Goal: Task Accomplishment & Management: Manage account settings

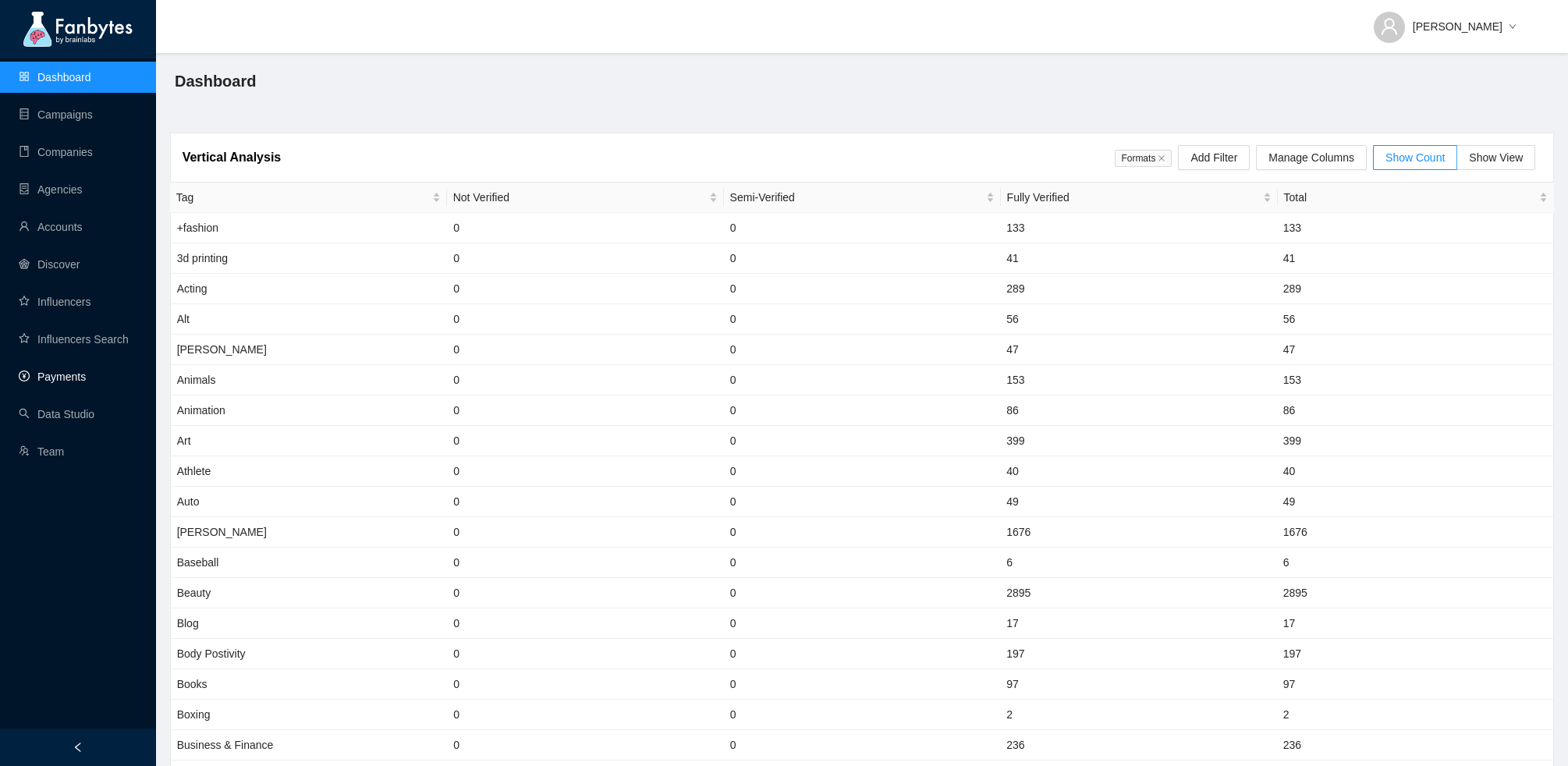
click at [64, 372] on link "Payments" at bounding box center [52, 377] width 67 height 13
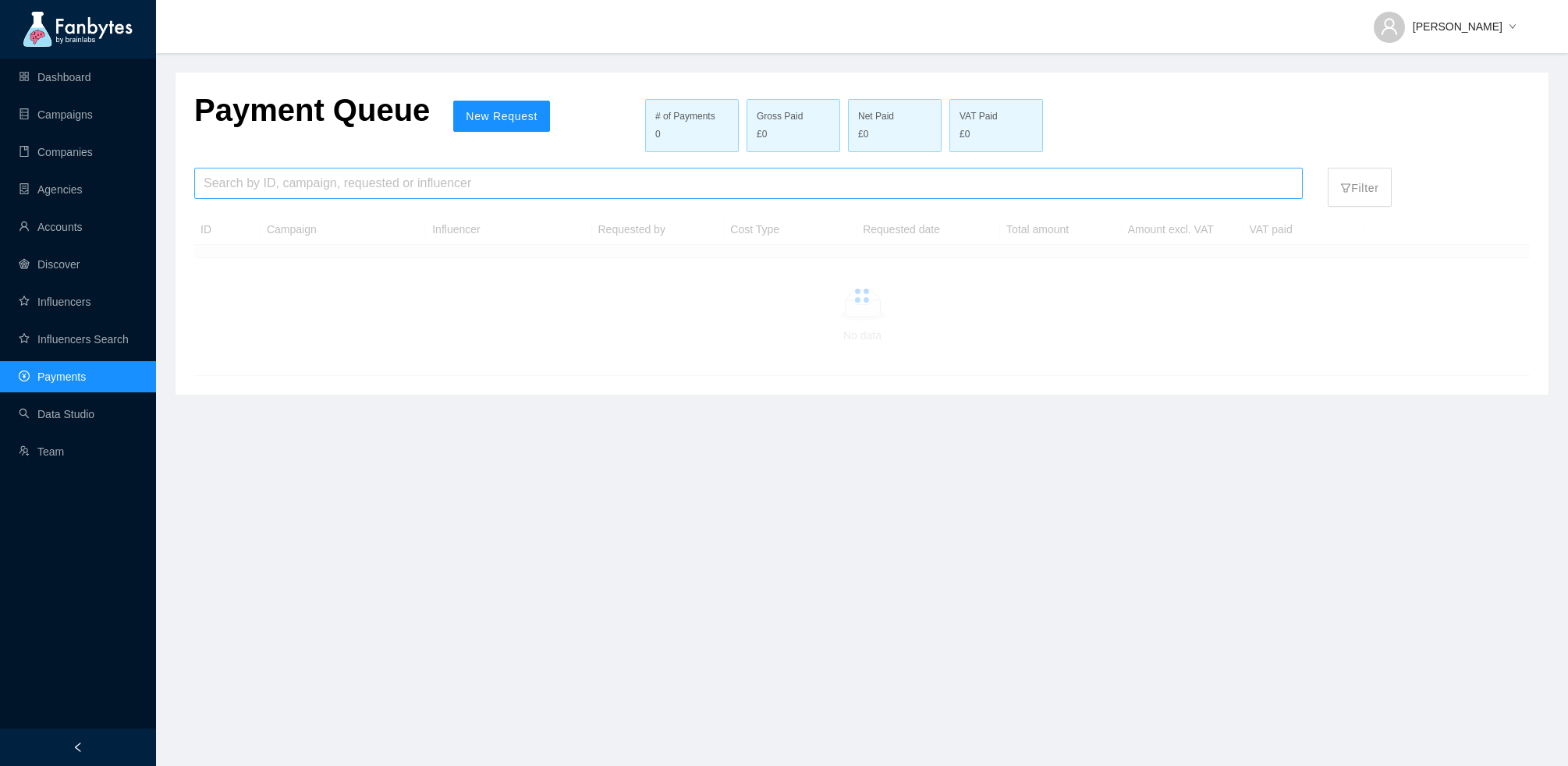
click at [479, 190] on input "search" at bounding box center [748, 183] width 1090 height 29
type input "*********"
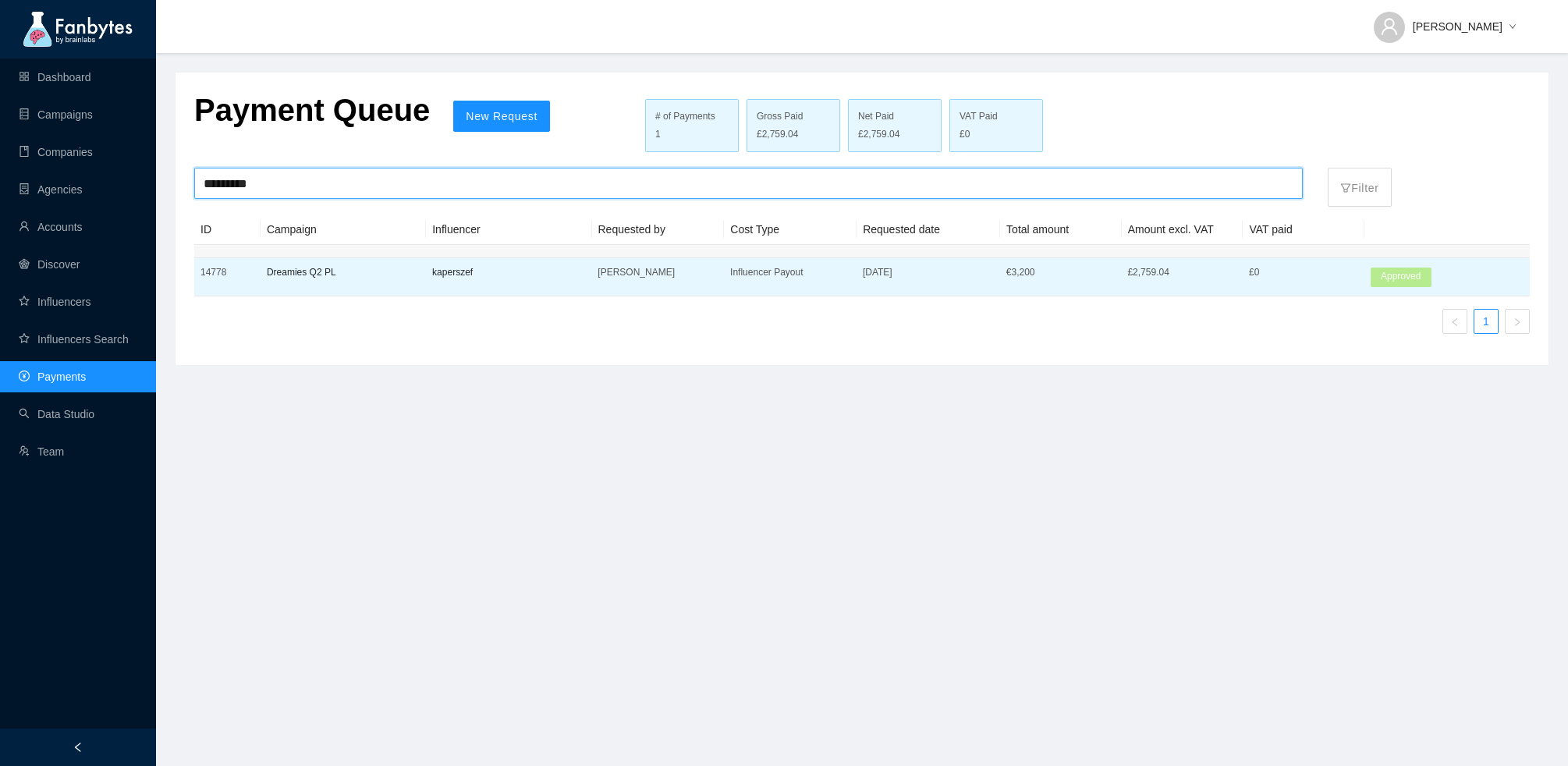
click at [572, 273] on p "kaperszef" at bounding box center [509, 272] width 153 height 16
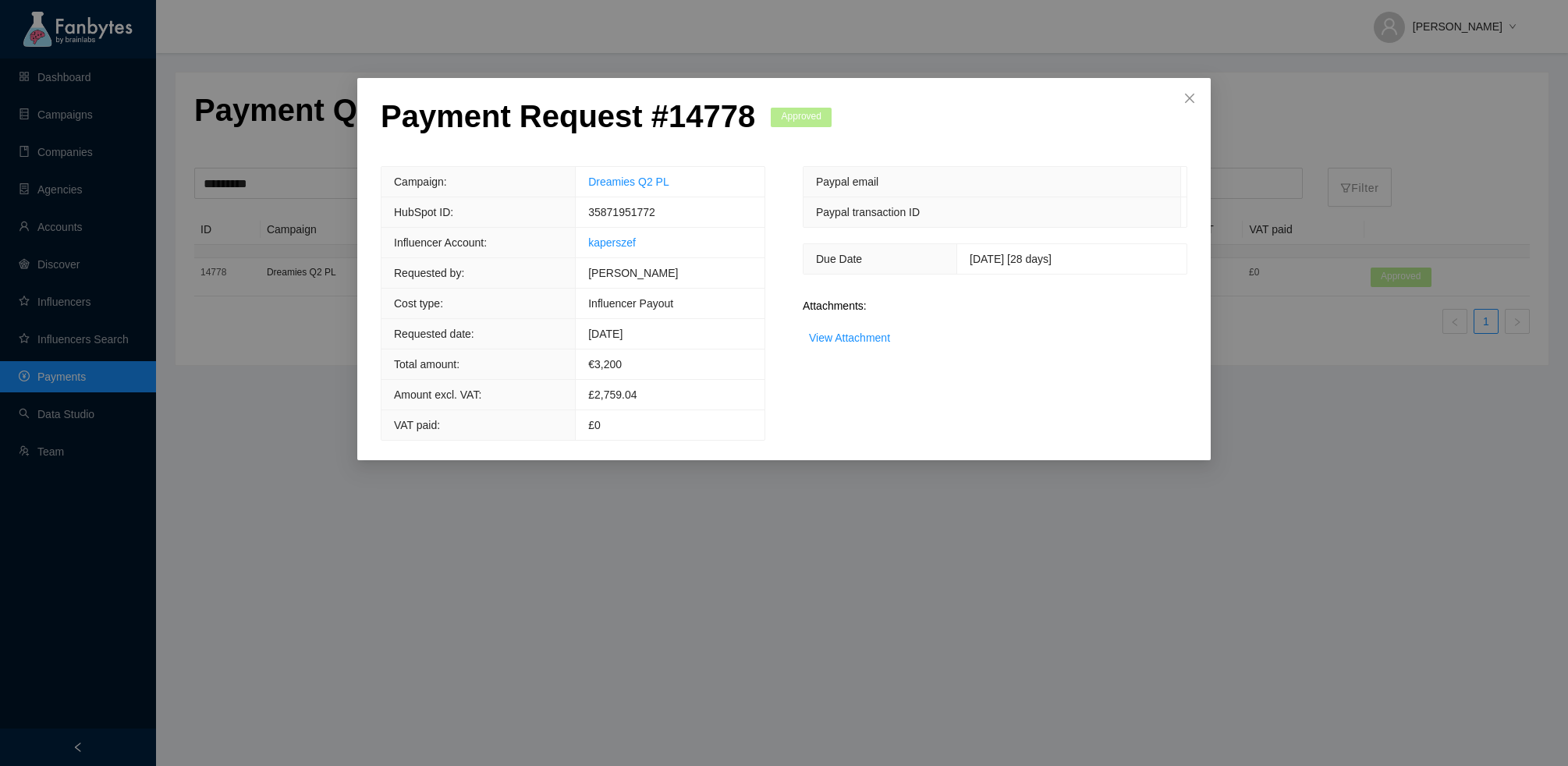
click at [969, 256] on span "[DATE] [28 days]" at bounding box center [1010, 258] width 82 height 13
click at [1186, 97] on icon "close" at bounding box center [1189, 98] width 13 height 13
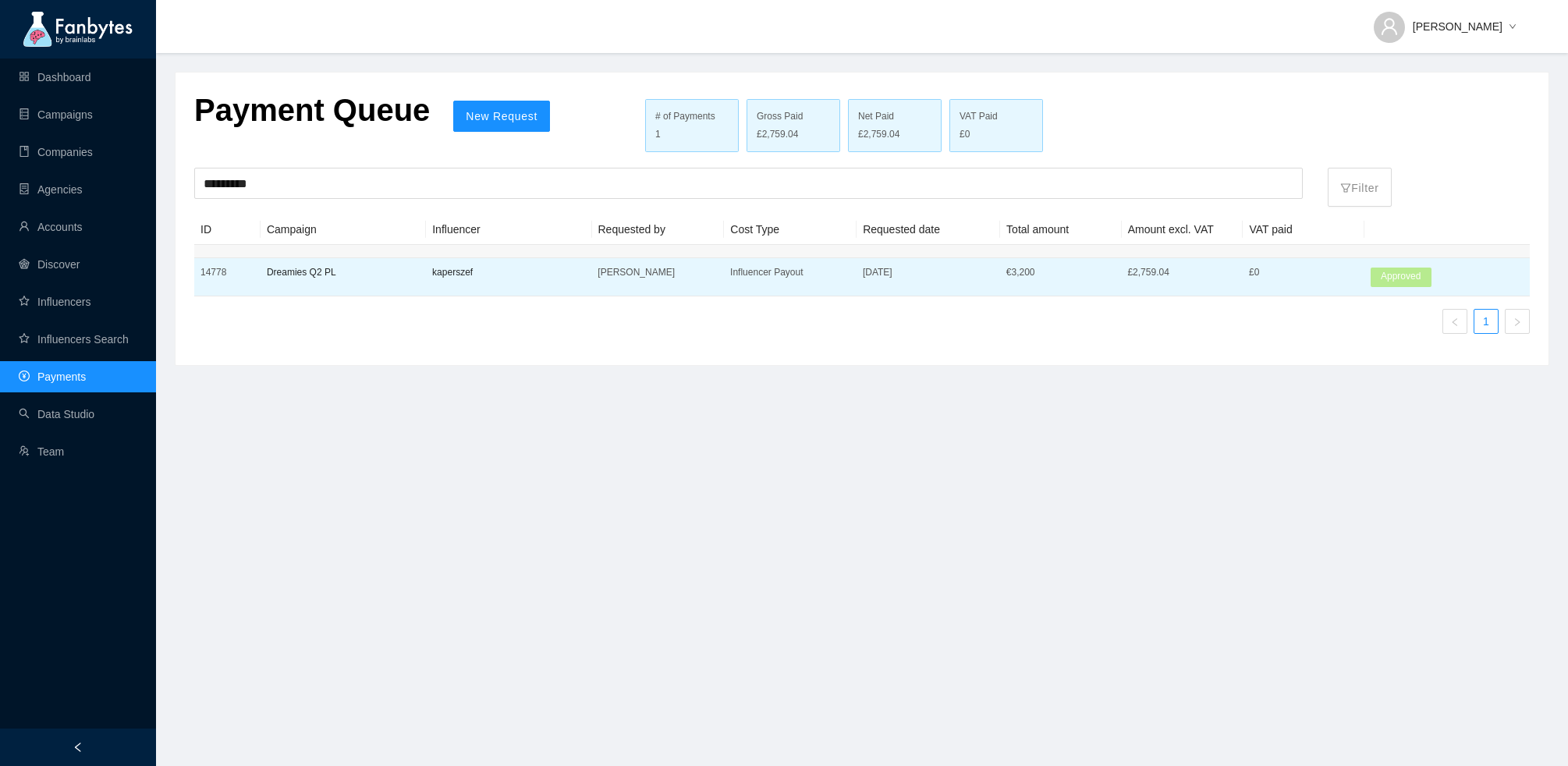
click at [989, 276] on p "[DATE]" at bounding box center [928, 272] width 131 height 16
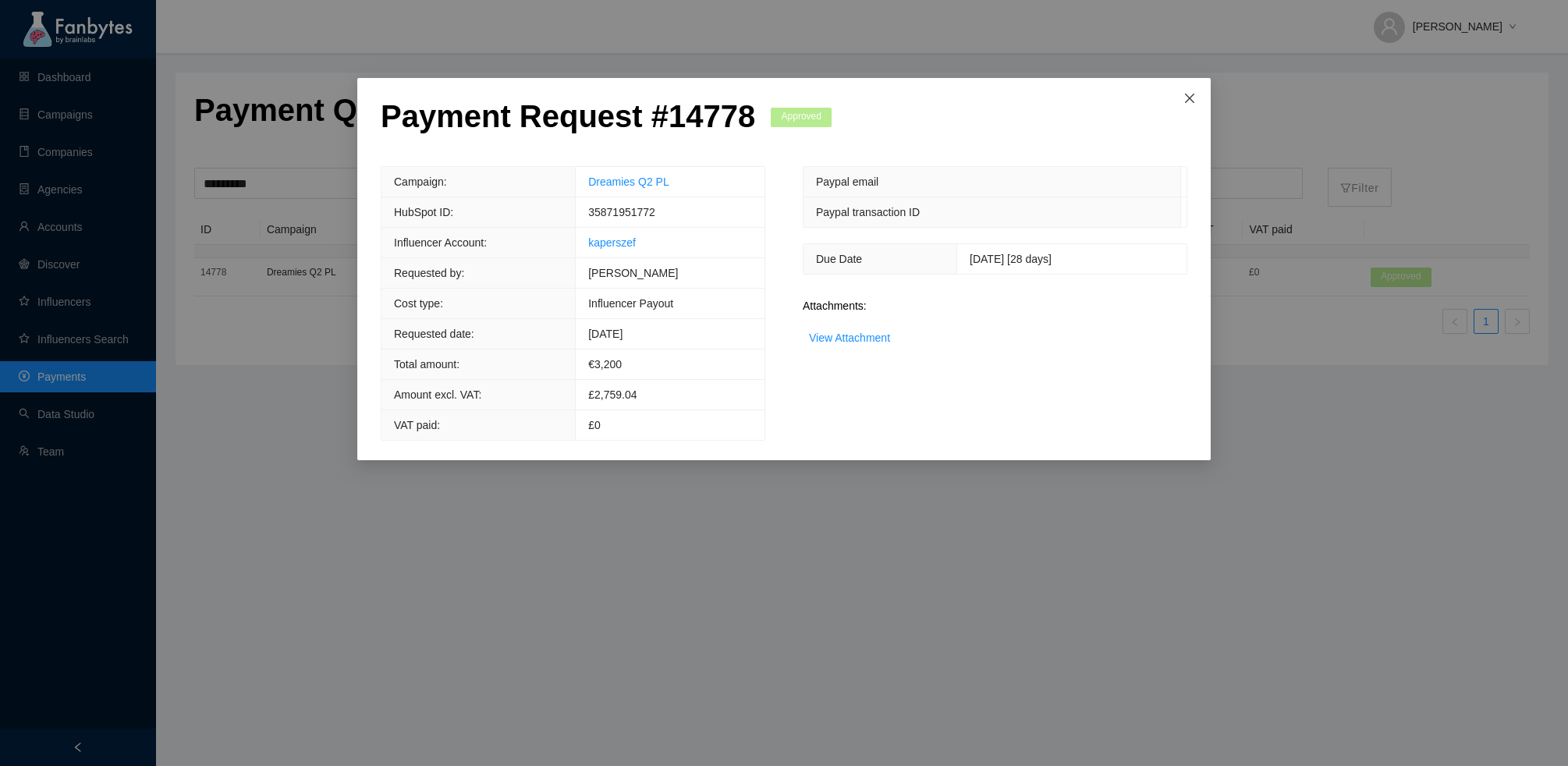
click at [1188, 111] on span "Close" at bounding box center [1189, 99] width 42 height 42
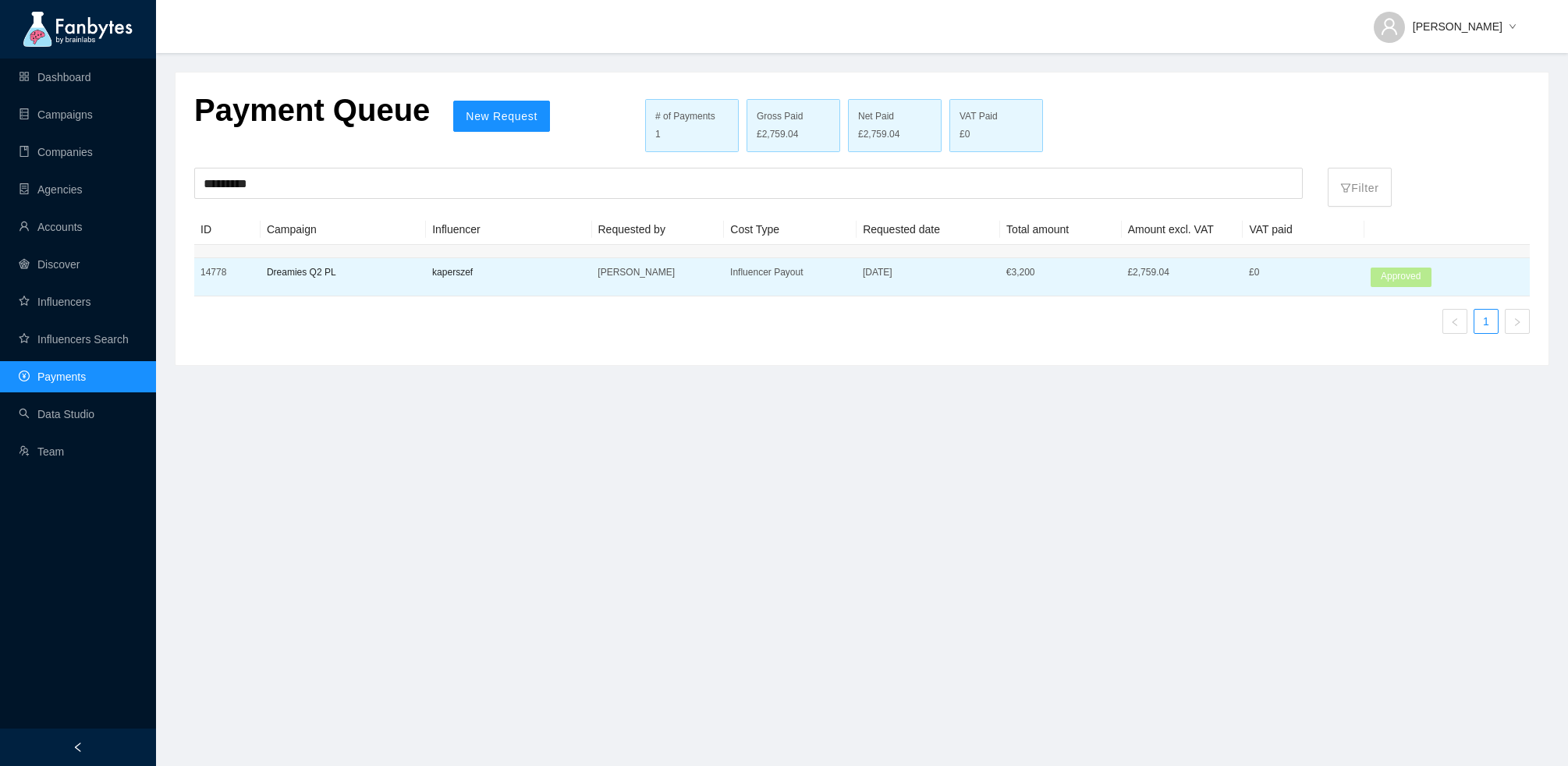
click at [624, 285] on td "[PERSON_NAME]" at bounding box center [658, 277] width 133 height 38
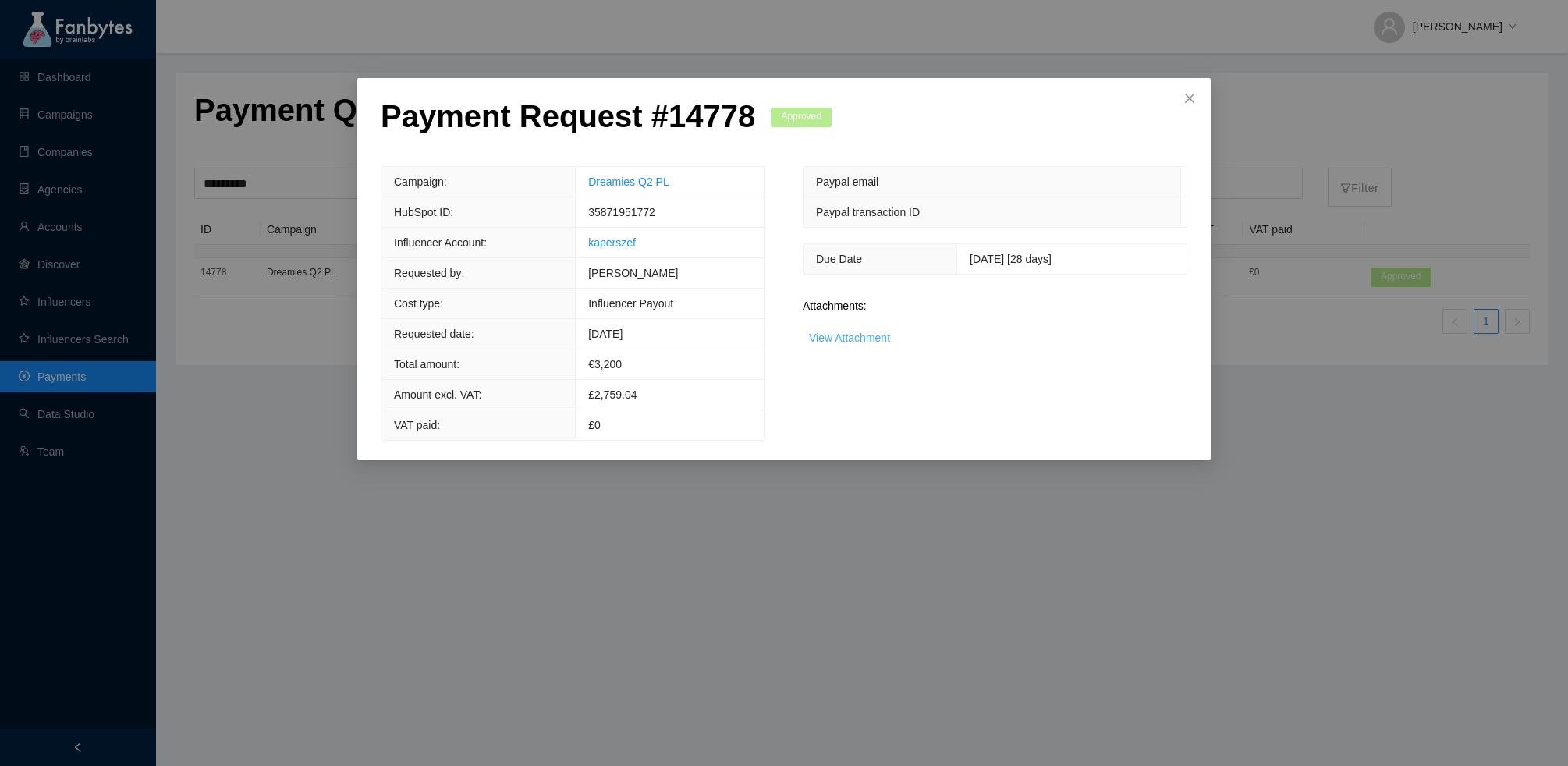
click at [850, 334] on link "View Attachment" at bounding box center [849, 338] width 81 height 13
